Goal: Task Accomplishment & Management: Use online tool/utility

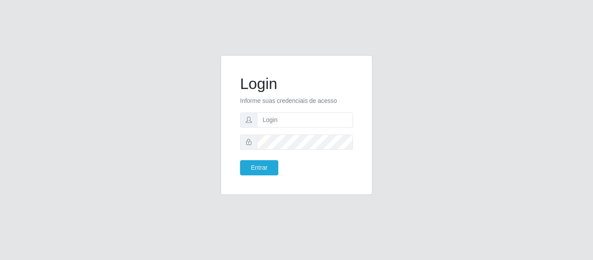
type input "[EMAIL_ADDRESS][DOMAIN_NAME]"
click at [240, 160] on button "Entrar" at bounding box center [259, 167] width 38 height 15
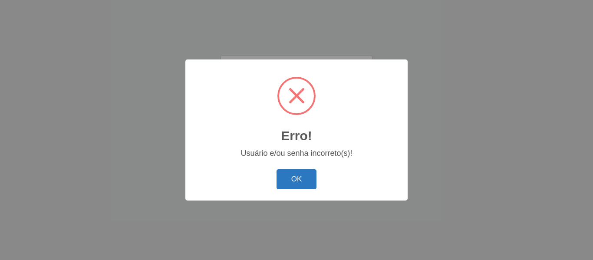
click at [297, 180] on button "OK" at bounding box center [296, 179] width 40 height 20
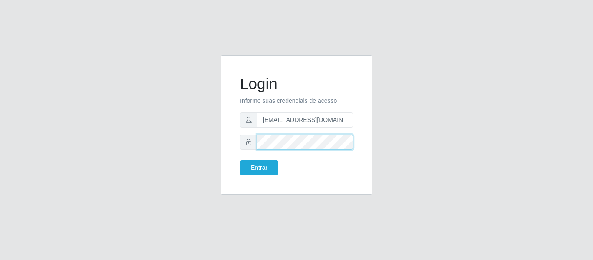
click at [240, 160] on button "Entrar" at bounding box center [259, 167] width 38 height 15
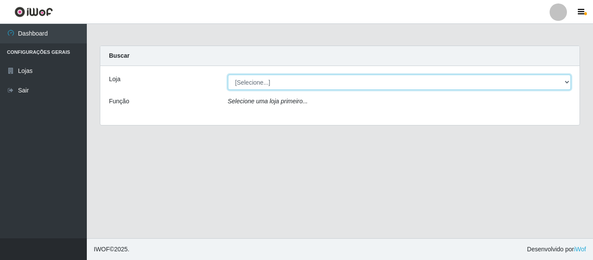
click at [555, 83] on select "[Selecione...] SuperFácil Atacado - São Gonçalo do Amarante" at bounding box center [399, 82] width 343 height 15
select select "408"
click at [228, 75] on select "[Selecione...] SuperFácil Atacado - São Gonçalo do Amarante" at bounding box center [399, 82] width 343 height 15
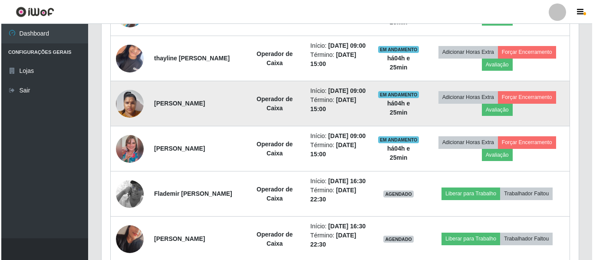
scroll to position [391, 0]
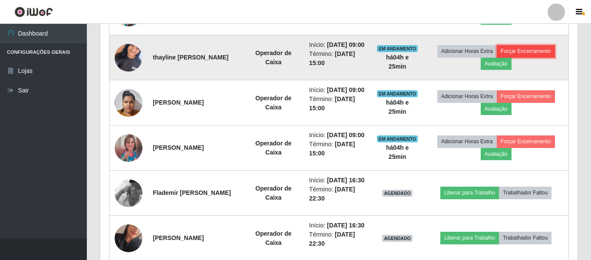
click at [529, 57] on button "Forçar Encerramento" at bounding box center [525, 51] width 58 height 12
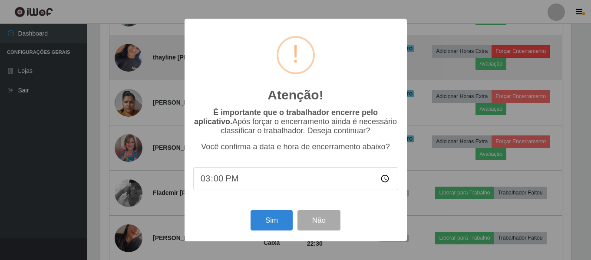
scroll to position [180, 473]
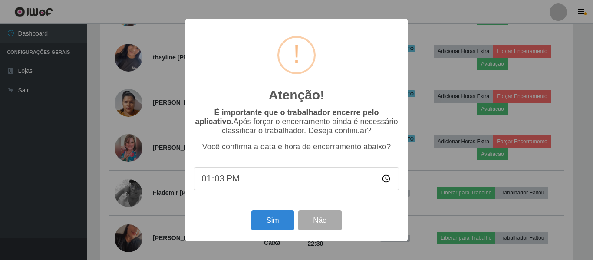
type input "13:35"
click at [269, 227] on button "Sim" at bounding box center [272, 220] width 42 height 20
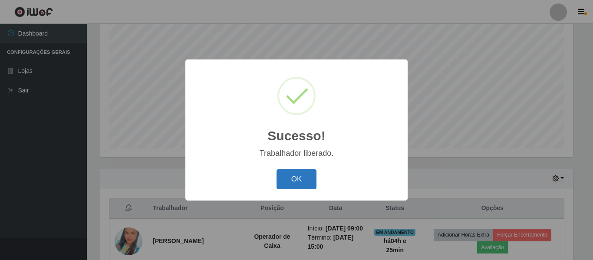
click at [303, 181] on button "OK" at bounding box center [296, 179] width 40 height 20
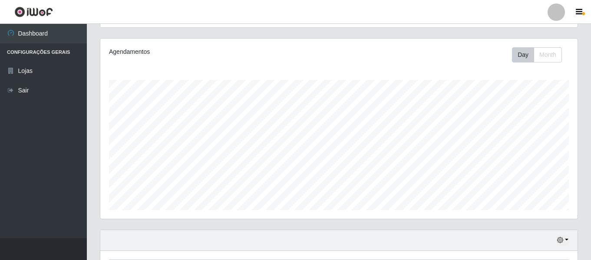
scroll to position [75, 0]
